Goal: Task Accomplishment & Management: Use online tool/utility

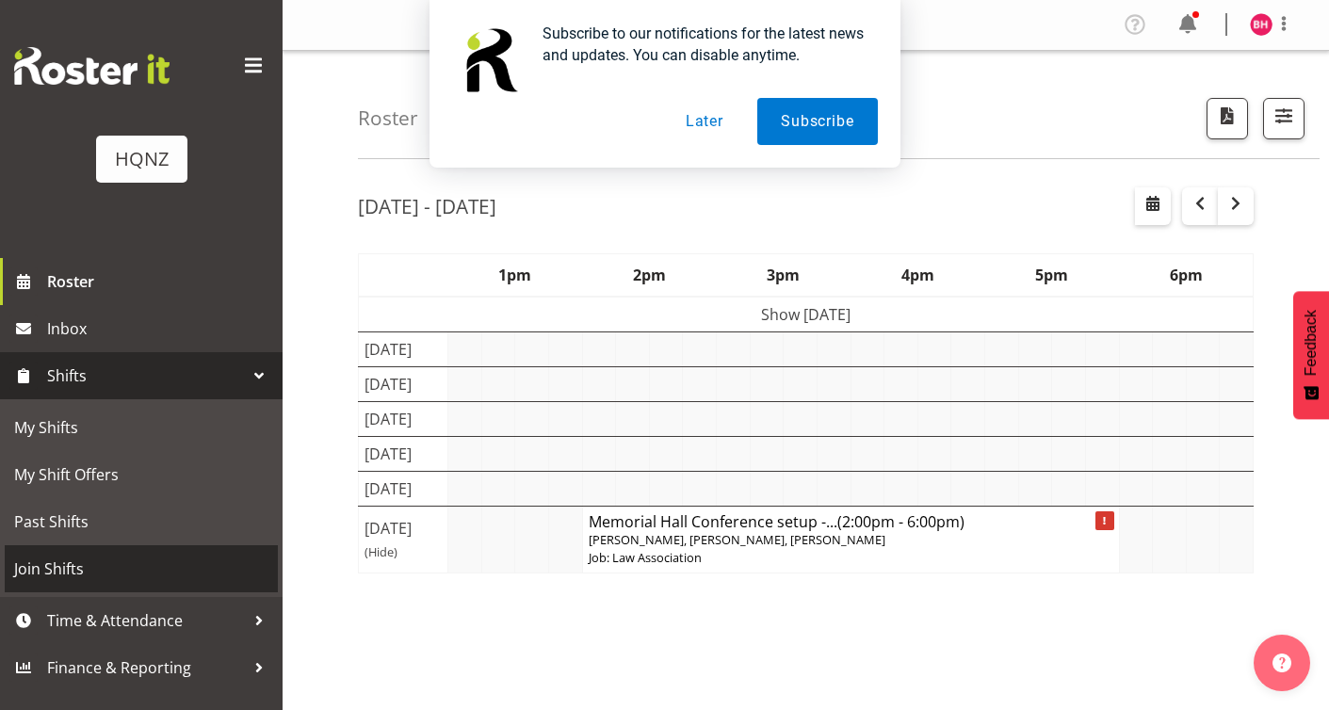
click at [117, 564] on span "Join Shifts" at bounding box center [141, 569] width 254 height 28
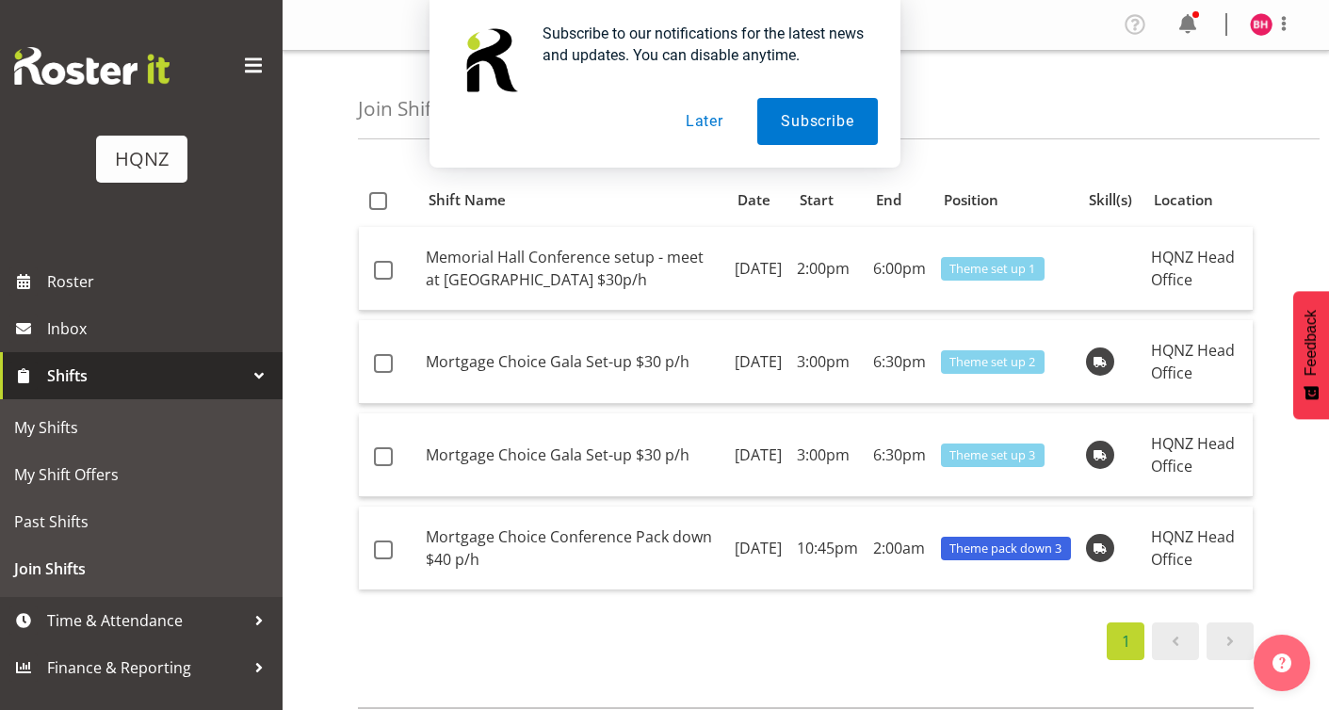
click at [697, 119] on button "Later" at bounding box center [704, 121] width 85 height 47
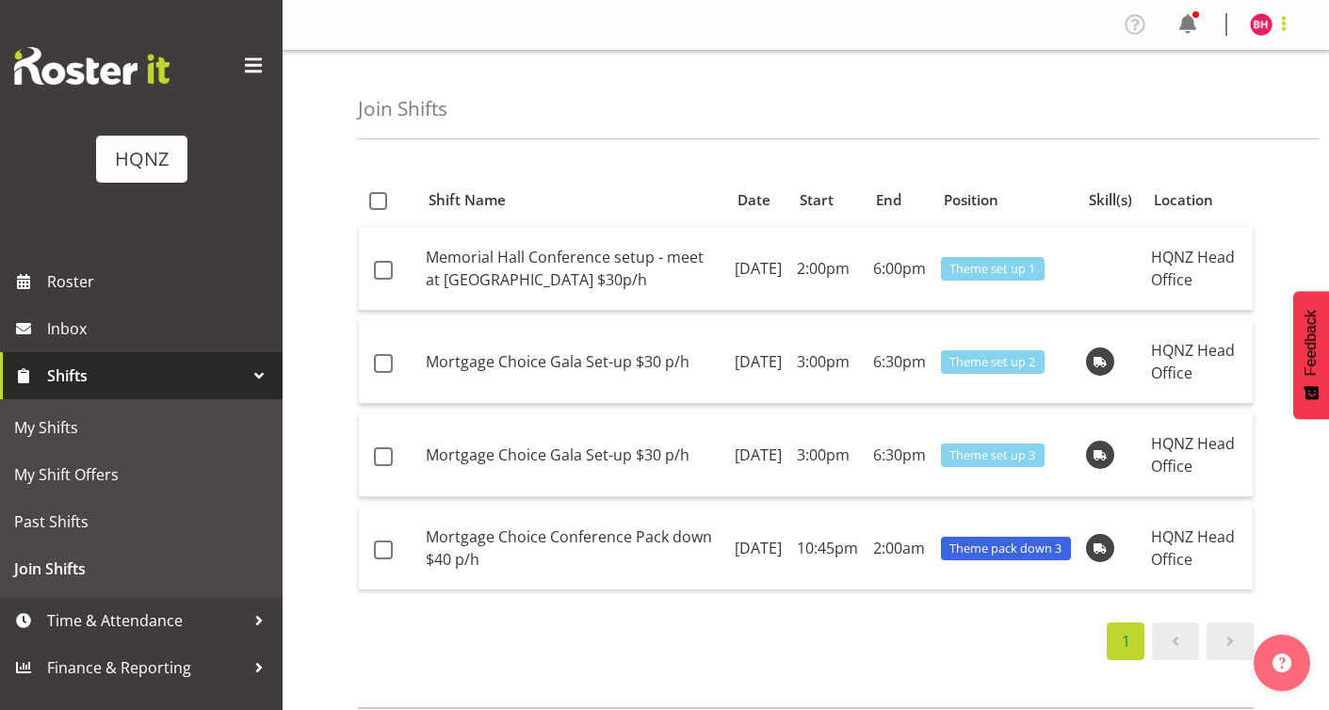
click at [1280, 24] on span at bounding box center [1283, 23] width 23 height 23
click at [1233, 102] on link "Log Out" at bounding box center [1204, 99] width 181 height 34
